Goal: Transaction & Acquisition: Book appointment/travel/reservation

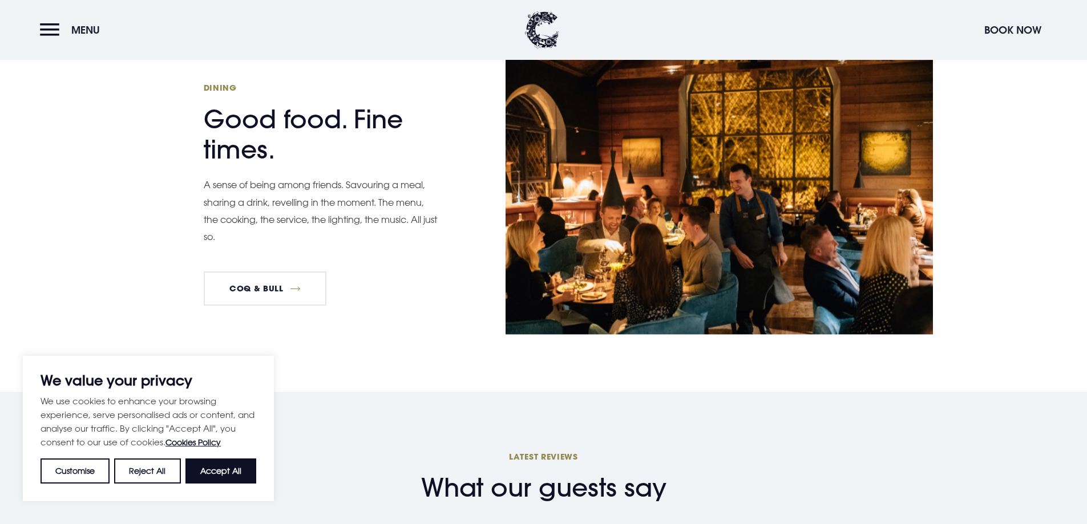
scroll to position [1826, 0]
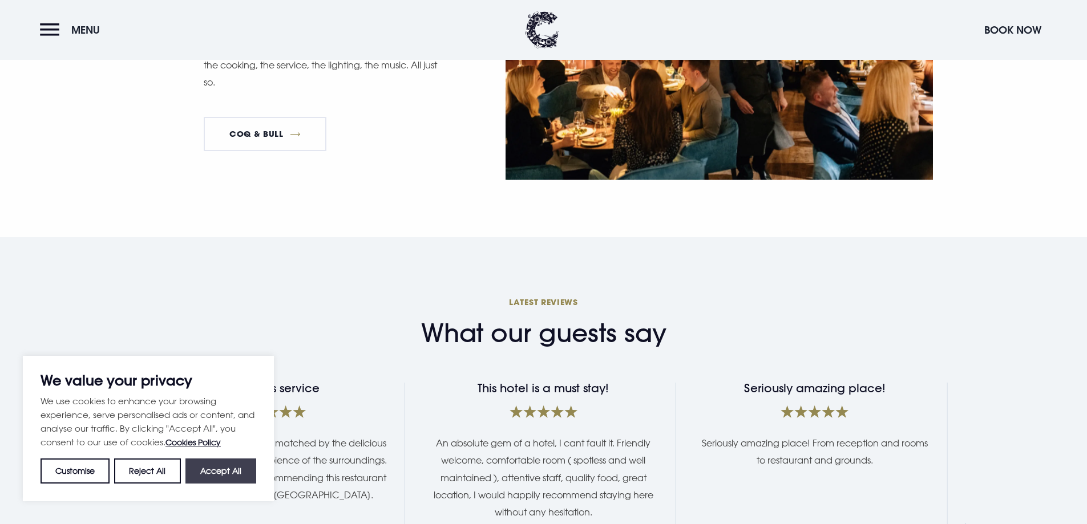
click at [235, 469] on button "Accept All" at bounding box center [220, 471] width 71 height 25
checkbox input "true"
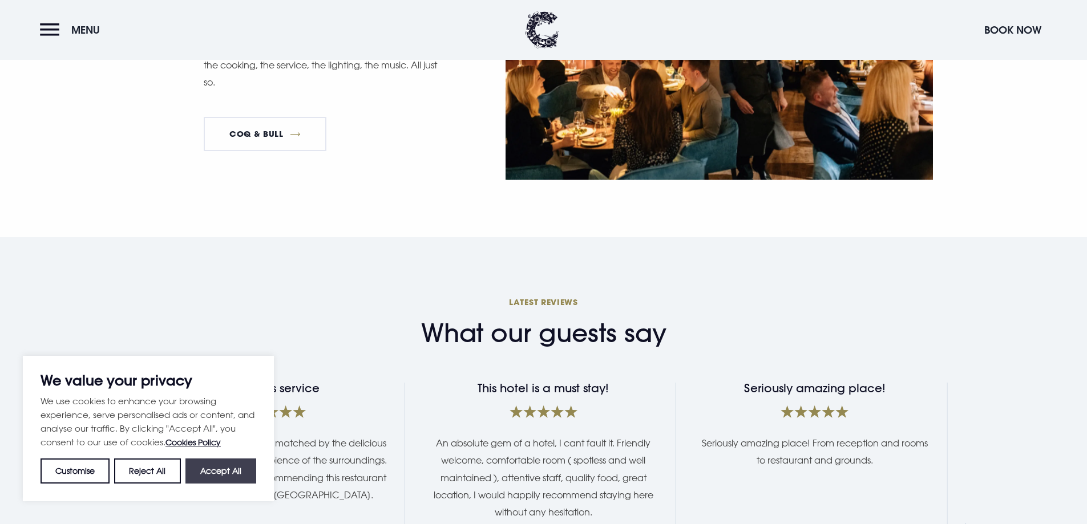
checkbox input "true"
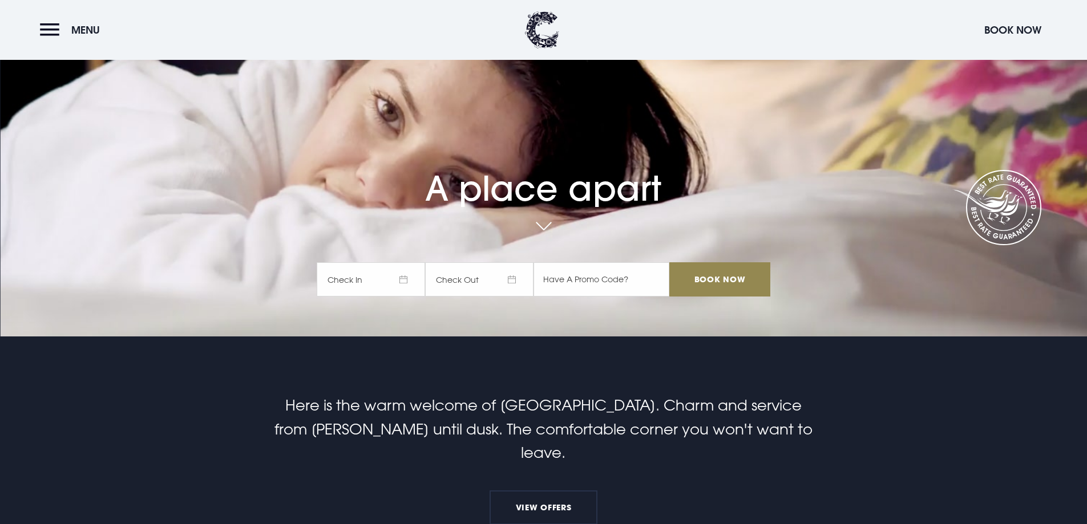
scroll to position [57, 0]
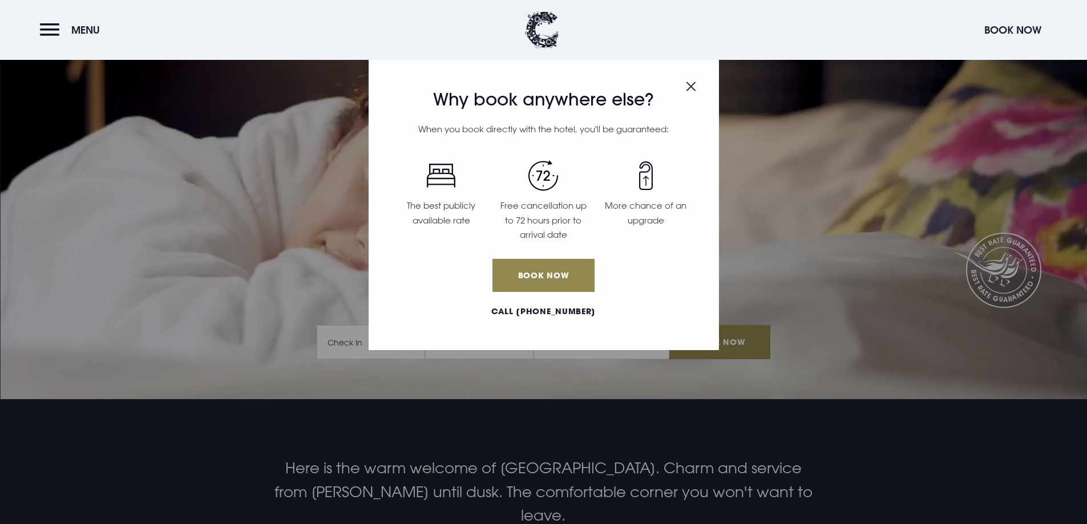
click at [701, 86] on div "Why book anywhere else? When you book directly with the hotel, you'll be guaran…" at bounding box center [544, 203] width 350 height 293
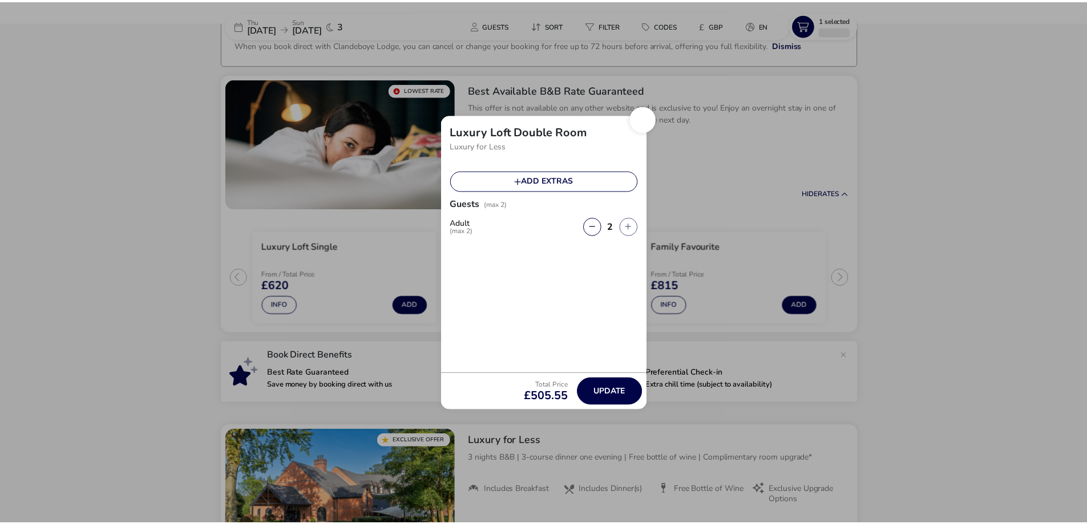
scroll to position [80, 0]
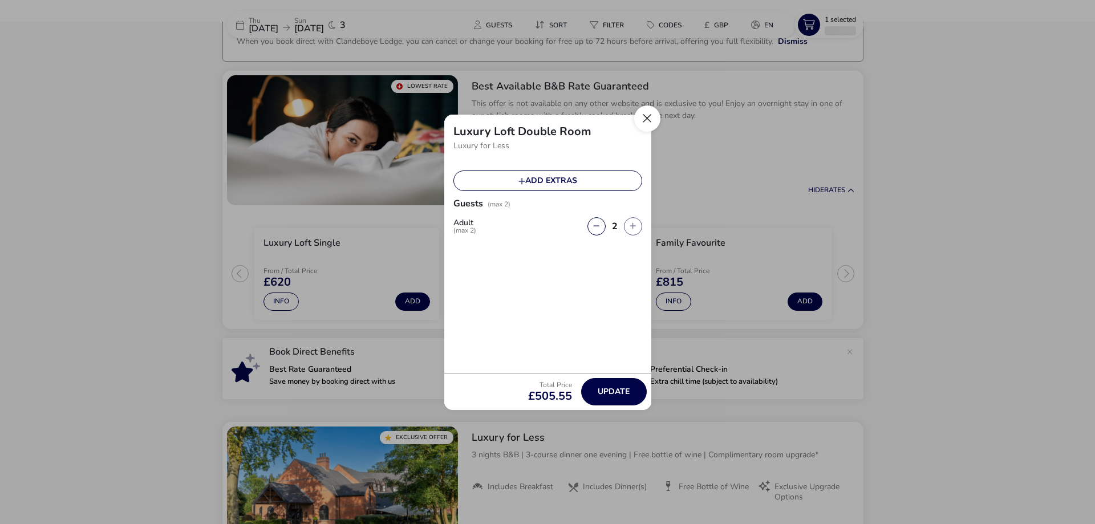
click at [643, 120] on button "Close" at bounding box center [647, 119] width 26 height 26
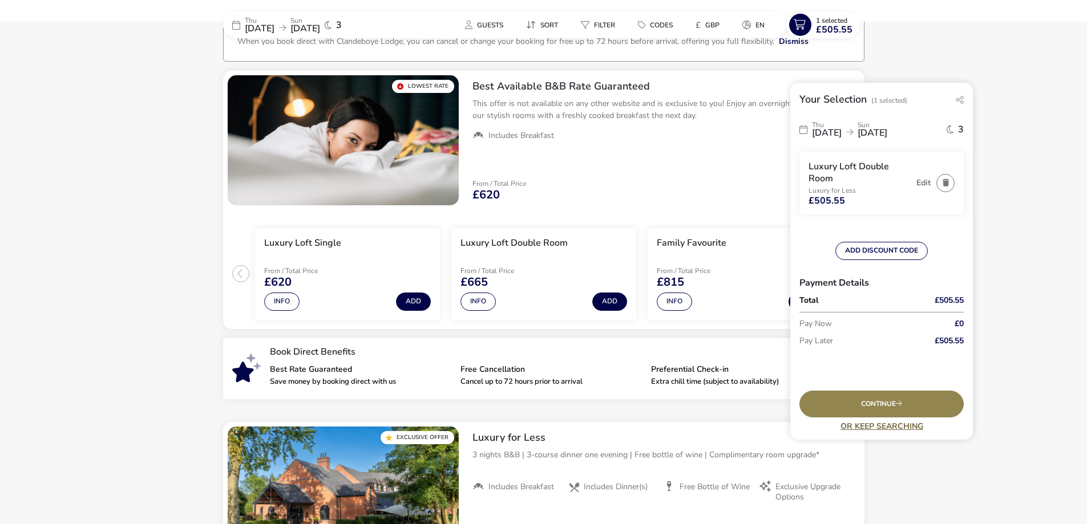
click at [864, 423] on link "Or Keep Searching" at bounding box center [881, 426] width 164 height 9
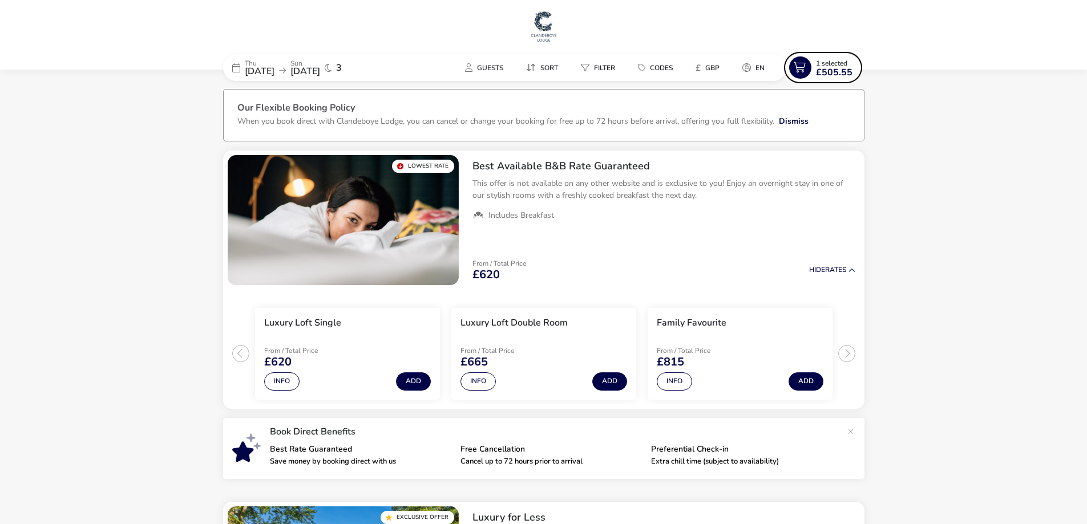
scroll to position [0, 0]
click at [320, 70] on span "28 Sep 2025" at bounding box center [305, 71] width 30 height 13
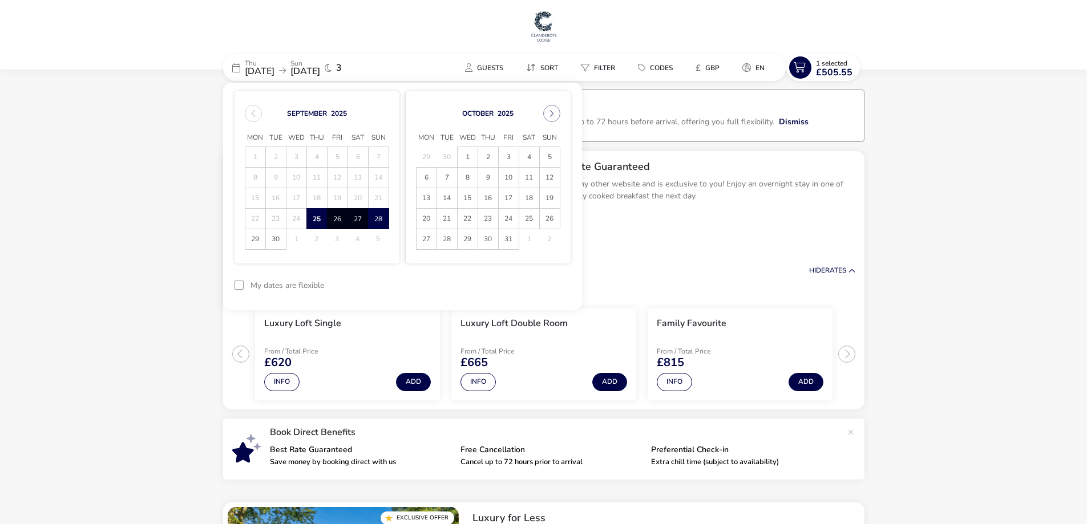
click at [337, 221] on span "26" at bounding box center [337, 219] width 20 height 20
click at [314, 224] on span "25" at bounding box center [317, 219] width 20 height 20
click at [337, 222] on span "26" at bounding box center [337, 219] width 20 height 20
click at [533, 282] on button "Apply Dates" at bounding box center [536, 285] width 70 height 27
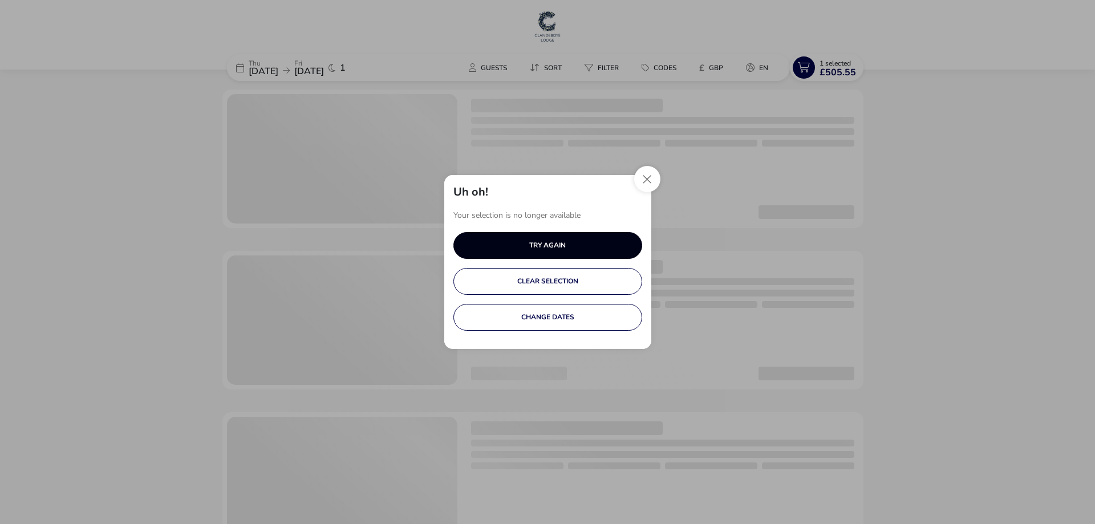
click at [590, 244] on button "TRY AGAIN" at bounding box center [548, 245] width 189 height 27
click at [646, 176] on button "Close" at bounding box center [647, 179] width 26 height 26
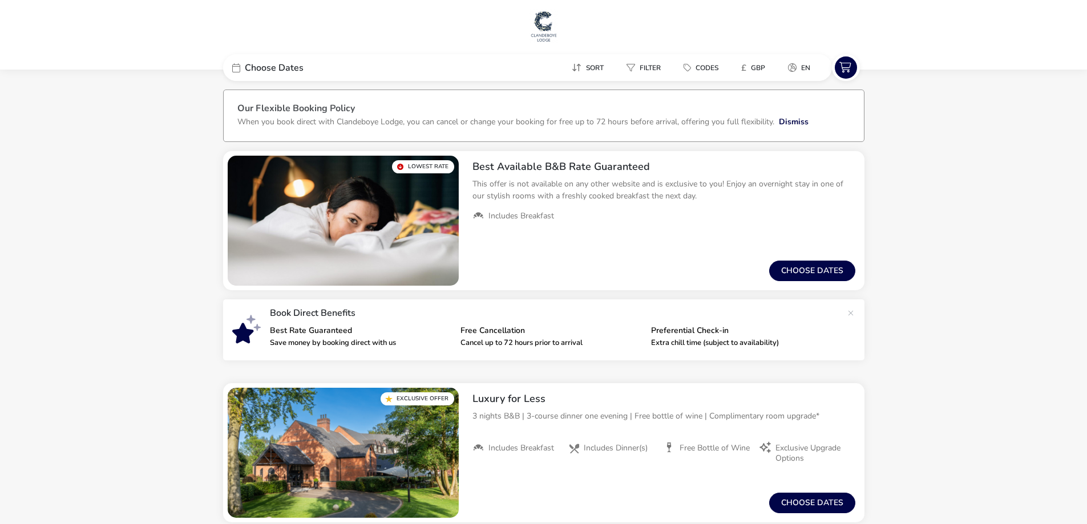
click at [300, 68] on span "Choose Dates" at bounding box center [274, 67] width 59 height 9
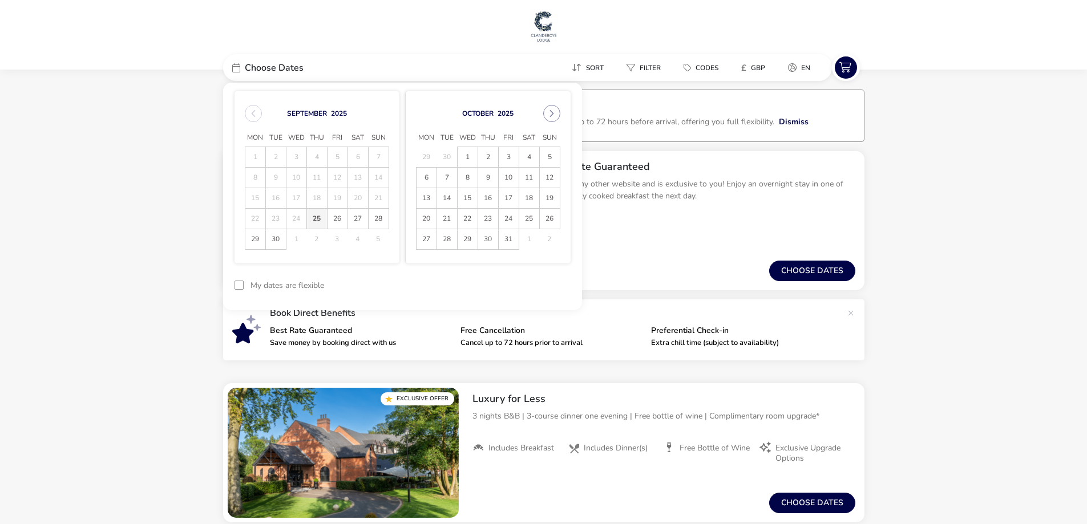
click at [319, 217] on span "25" at bounding box center [317, 219] width 20 height 20
click at [333, 213] on span "26" at bounding box center [337, 219] width 20 height 20
click at [519, 277] on button "Apply Dates" at bounding box center [536, 285] width 70 height 27
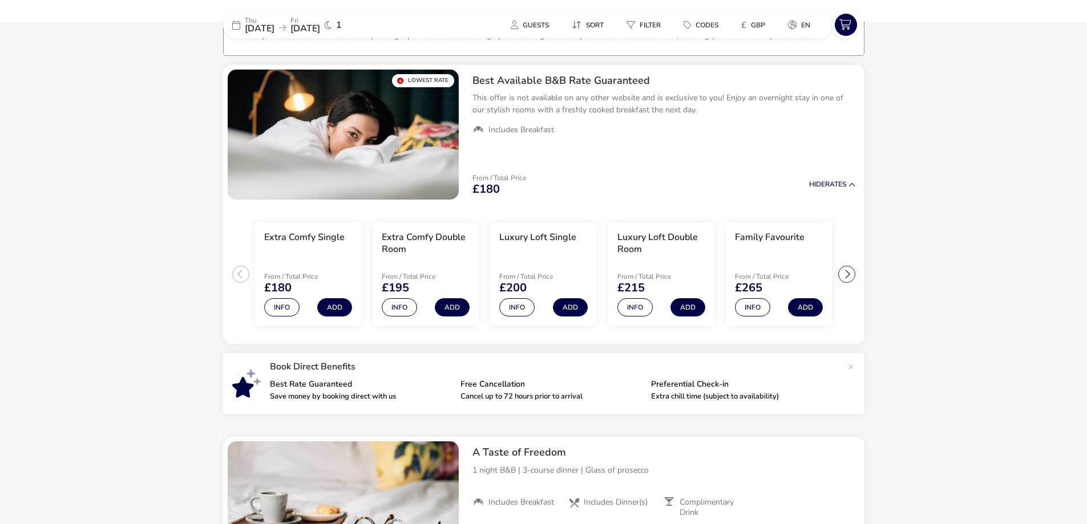
scroll to position [94, 0]
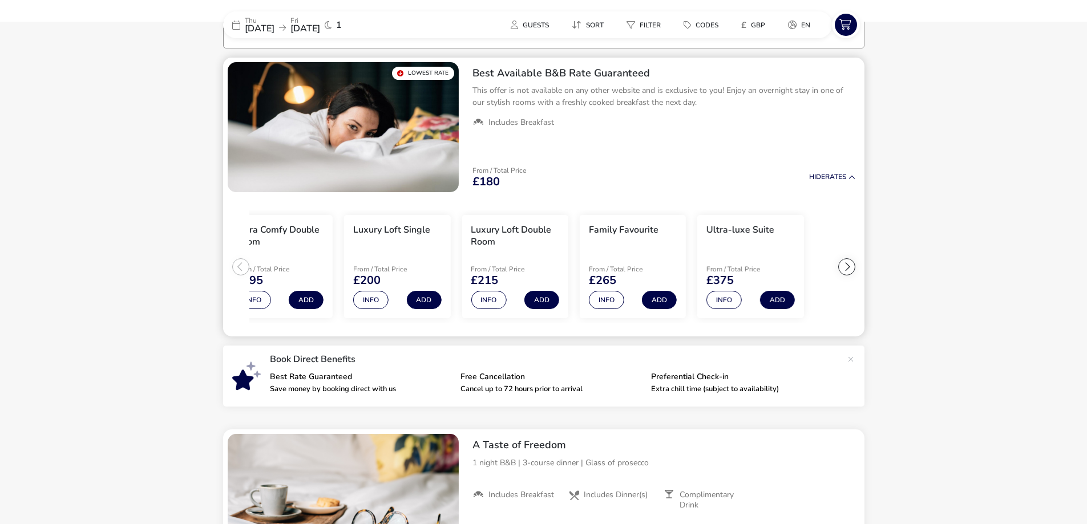
click at [0, 0] on slot "Extra Comfy Single From / Total Price £180 Info Add Extra Comfy Double Room Fro…" at bounding box center [0, 0] width 0 height 0
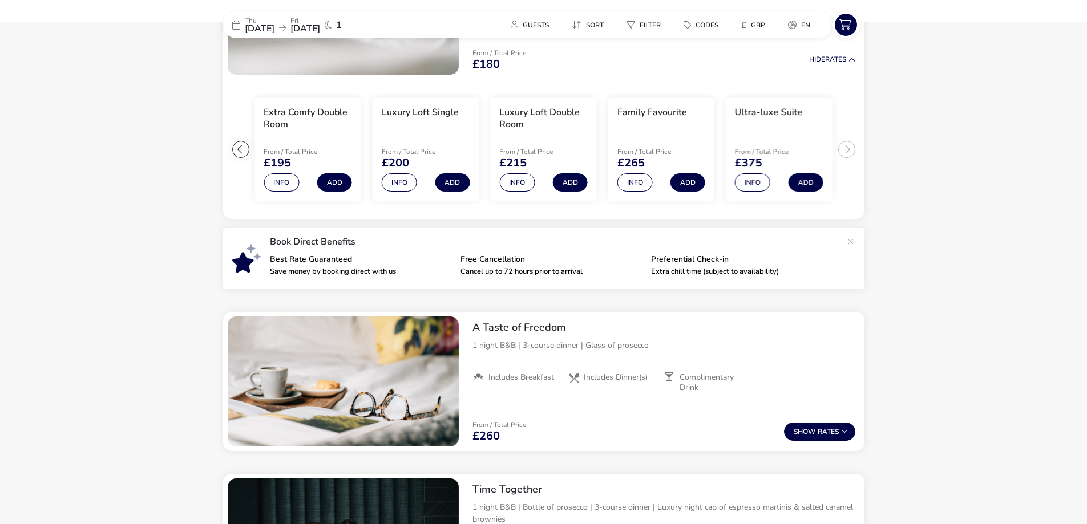
scroll to position [208, 0]
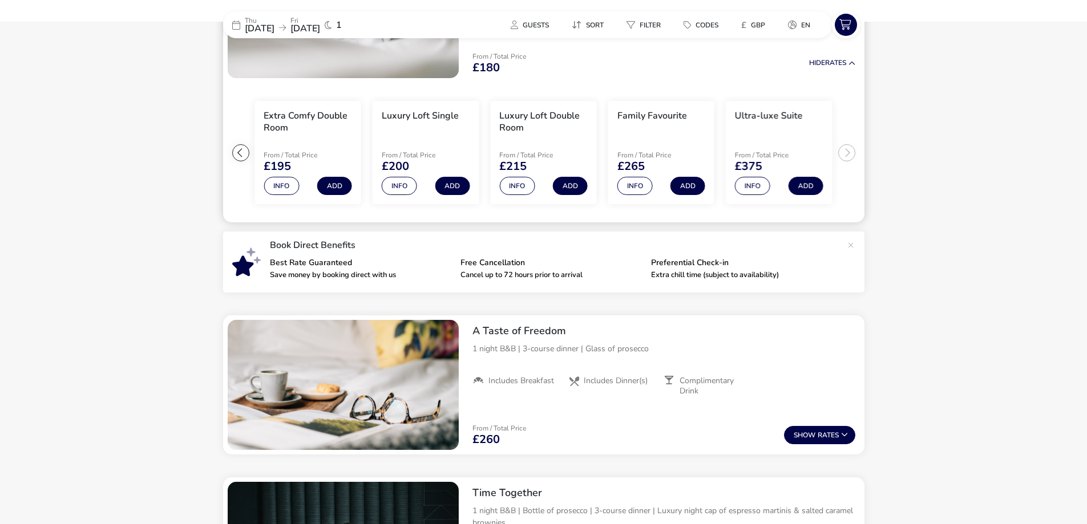
click at [852, 155] on ul "Extra Comfy Single From / Total Price £180 Info Add Extra Comfy Double Room Fro…" at bounding box center [543, 153] width 641 height 140
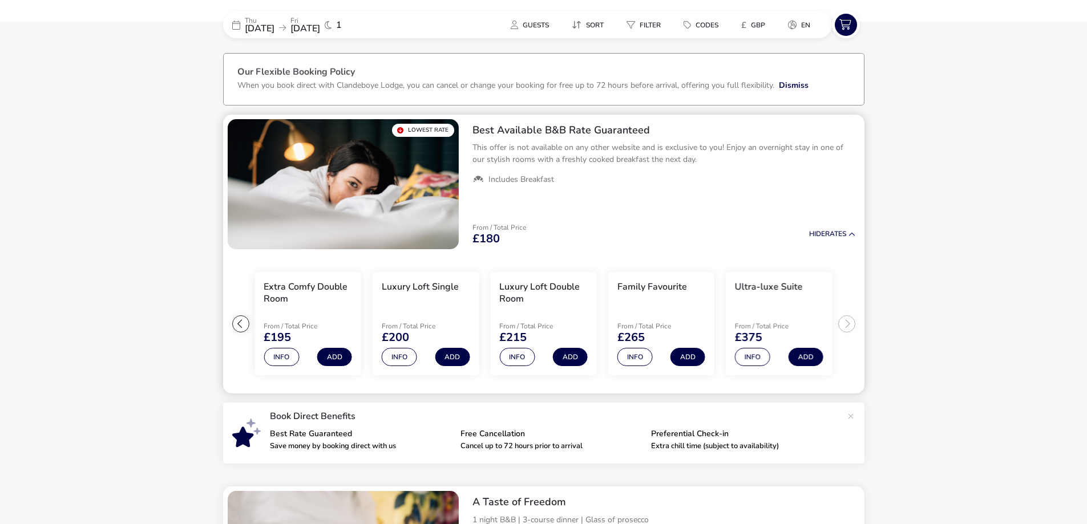
scroll to position [0, 0]
